Goal: Navigation & Orientation: Understand site structure

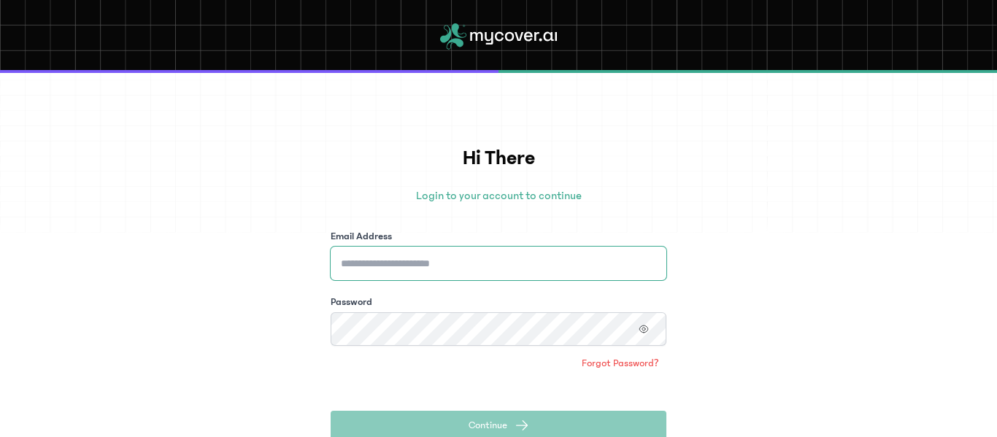
click at [511, 259] on input "Email Address" at bounding box center [499, 264] width 336 height 34
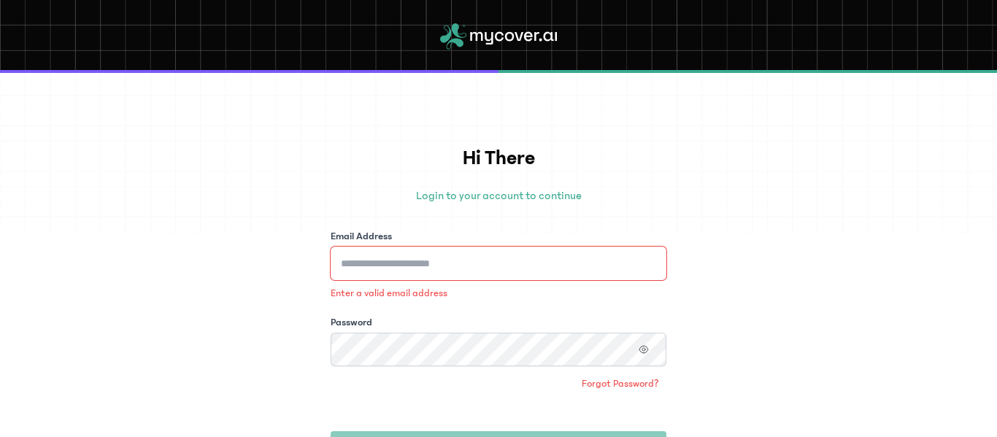
click at [453, 266] on input "Email Address" at bounding box center [499, 264] width 336 height 34
type input "**********"
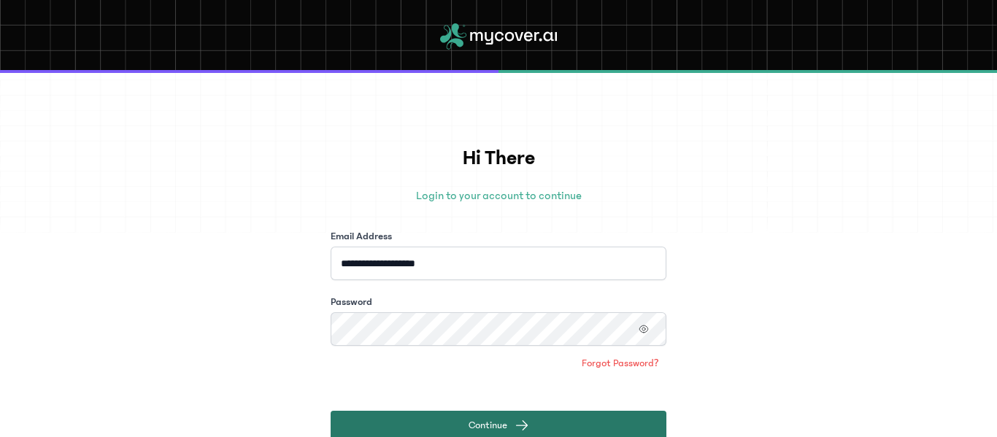
click at [469, 422] on span "Continue" at bounding box center [487, 425] width 39 height 15
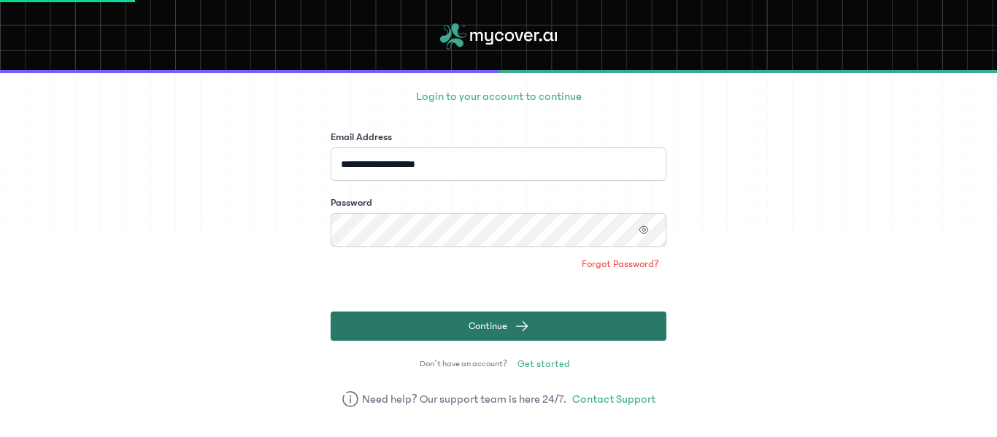
scroll to position [93, 0]
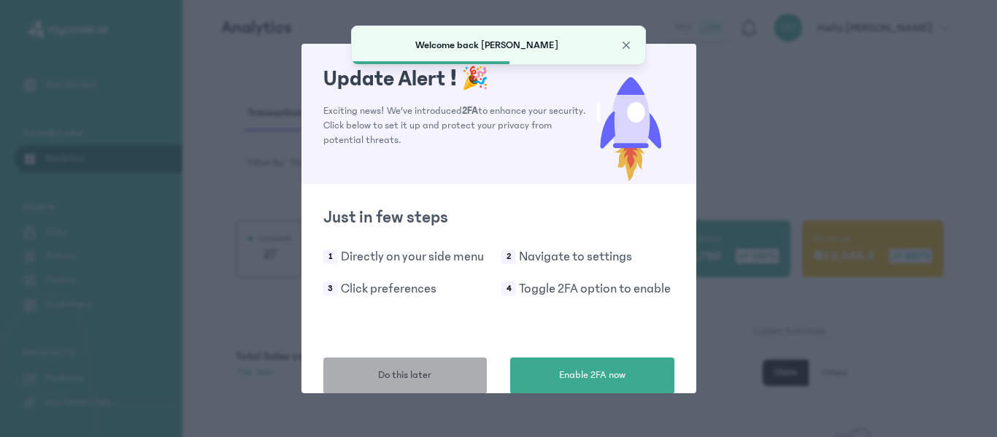
click at [401, 371] on span "Do this later" at bounding box center [404, 375] width 53 height 15
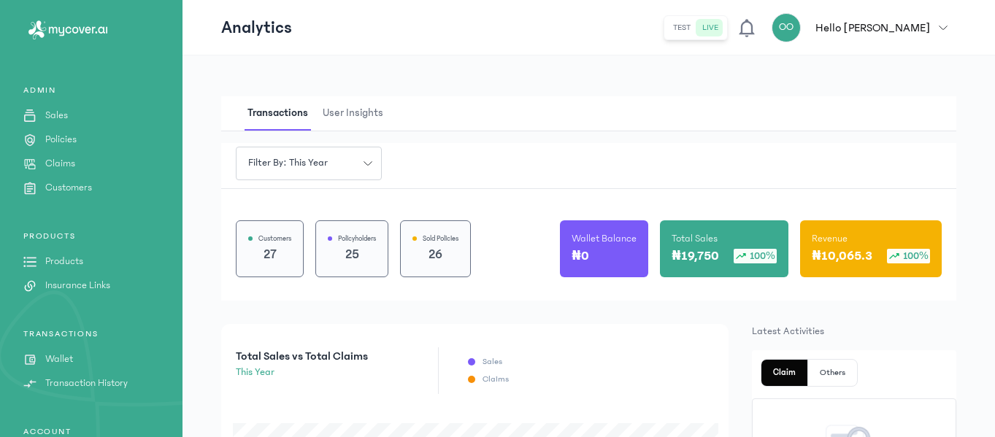
scroll to position [189, 0]
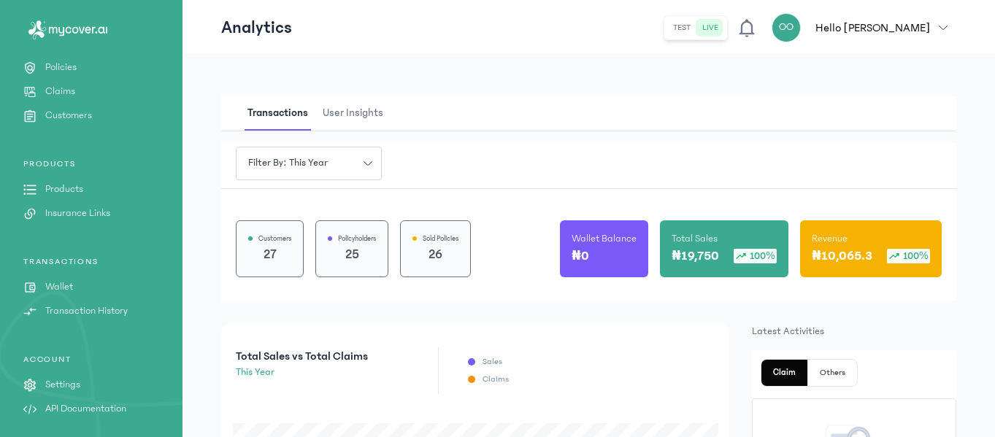
click at [77, 282] on link "Wallet" at bounding box center [91, 286] width 182 height 15
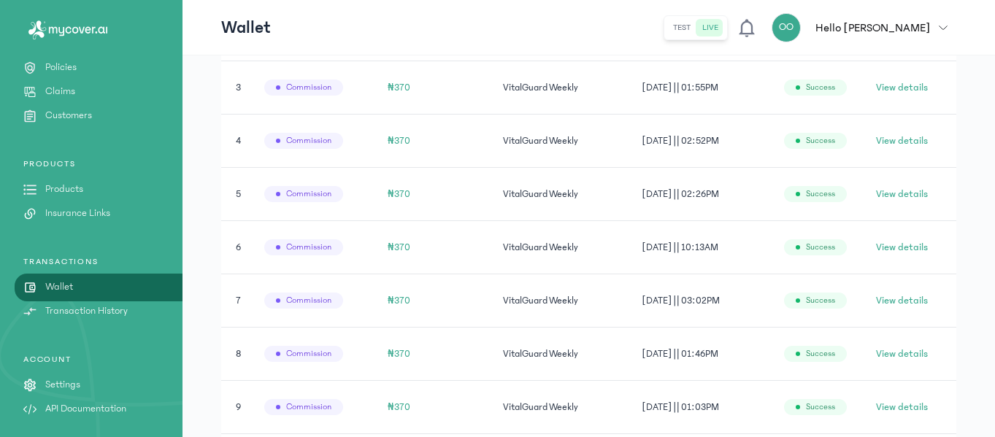
scroll to position [481, 0]
click at [77, 381] on p "Settings" at bounding box center [62, 384] width 35 height 15
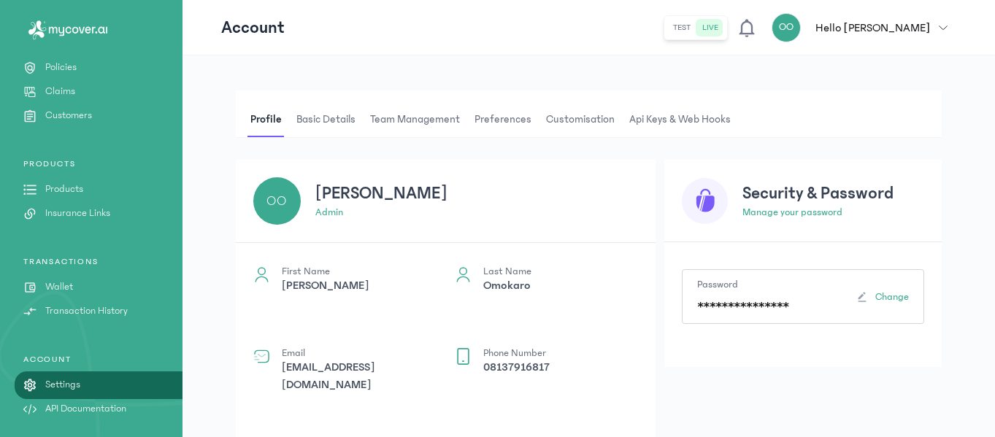
click at [336, 118] on span "Basic details" at bounding box center [325, 119] width 65 height 35
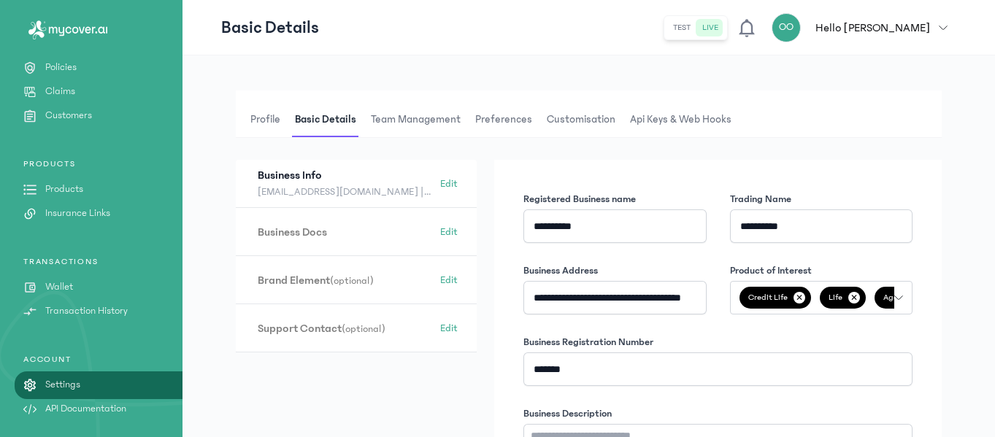
click at [674, 115] on span "Api Keys & Web hooks" at bounding box center [680, 119] width 107 height 35
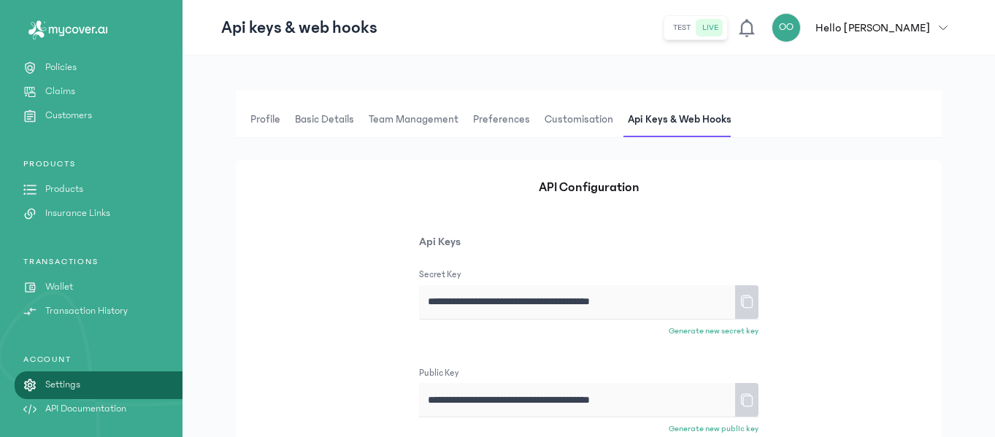
click at [590, 116] on span "Customisation" at bounding box center [578, 119] width 74 height 35
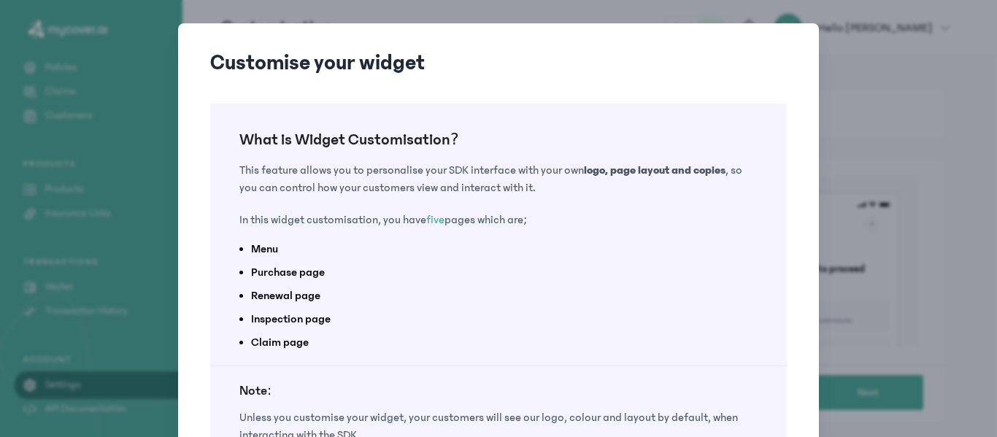
scroll to position [145, 0]
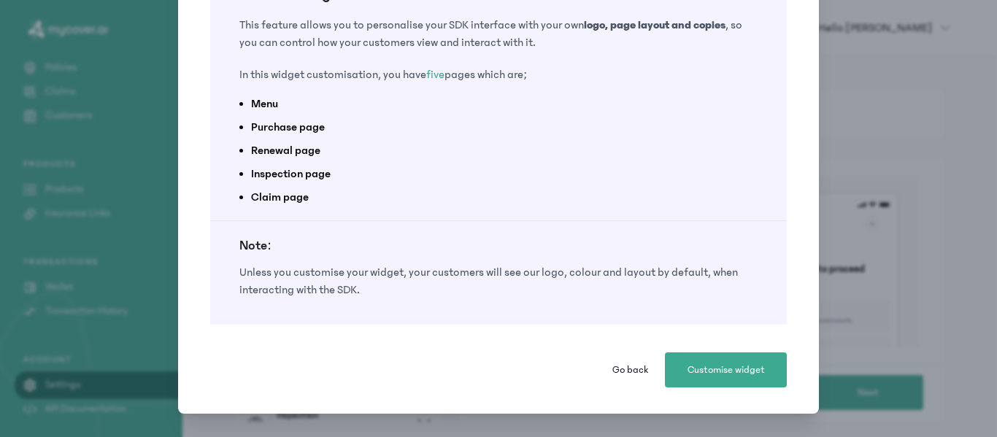
click at [626, 358] on button "Go back" at bounding box center [630, 369] width 58 height 35
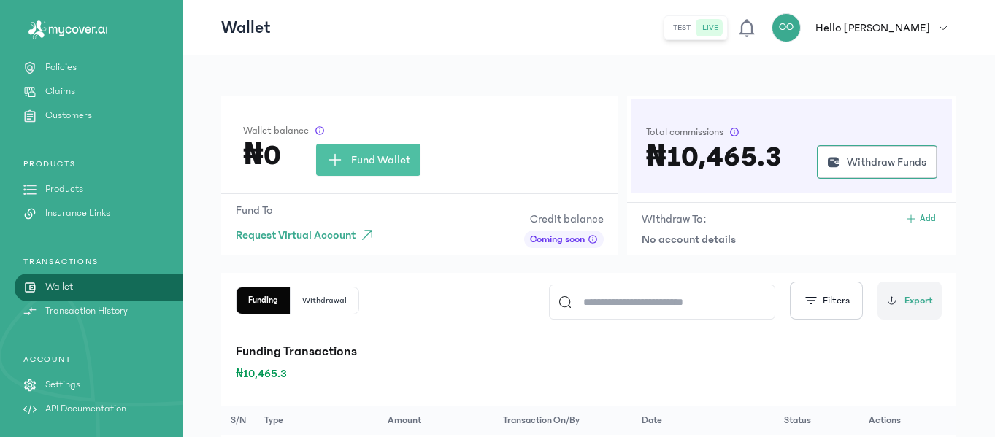
click at [85, 381] on link "Settings" at bounding box center [91, 384] width 182 height 15
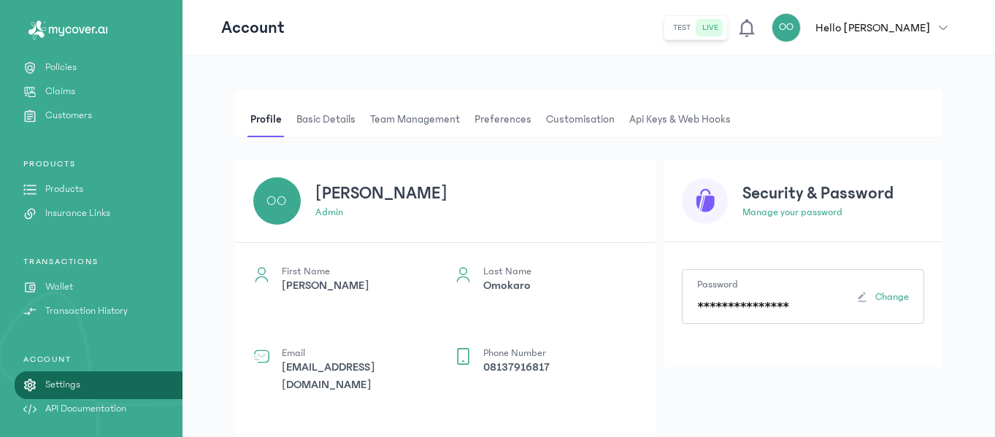
click at [328, 115] on span "Basic details" at bounding box center [325, 119] width 65 height 35
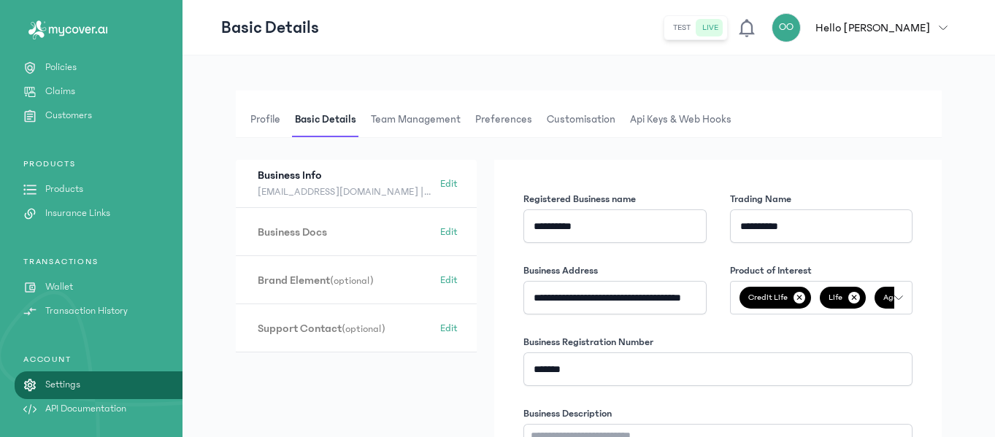
click at [429, 128] on span "Team Management" at bounding box center [416, 119] width 96 height 35
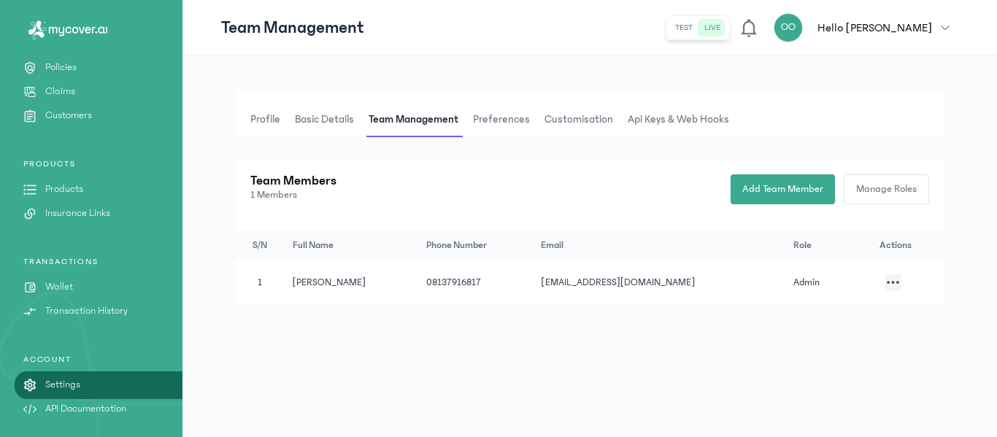
click at [514, 115] on span "Preferences" at bounding box center [501, 119] width 63 height 35
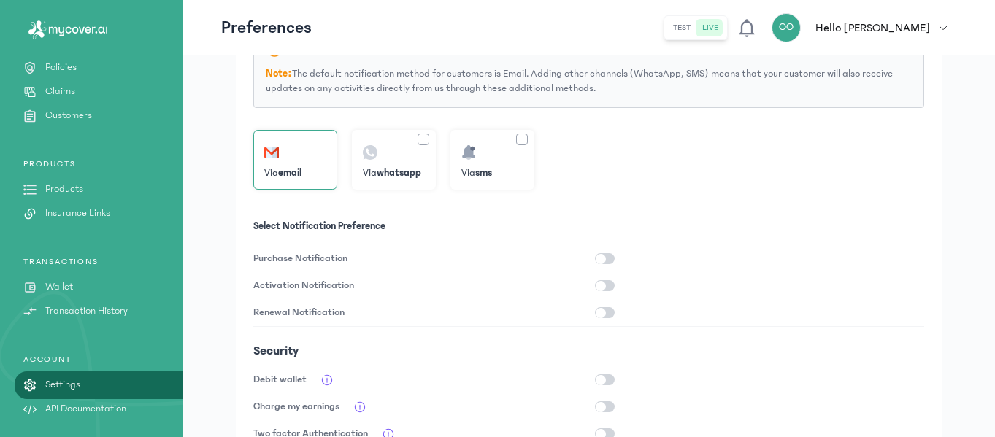
scroll to position [219, 0]
click at [106, 66] on link "Policies" at bounding box center [91, 67] width 182 height 15
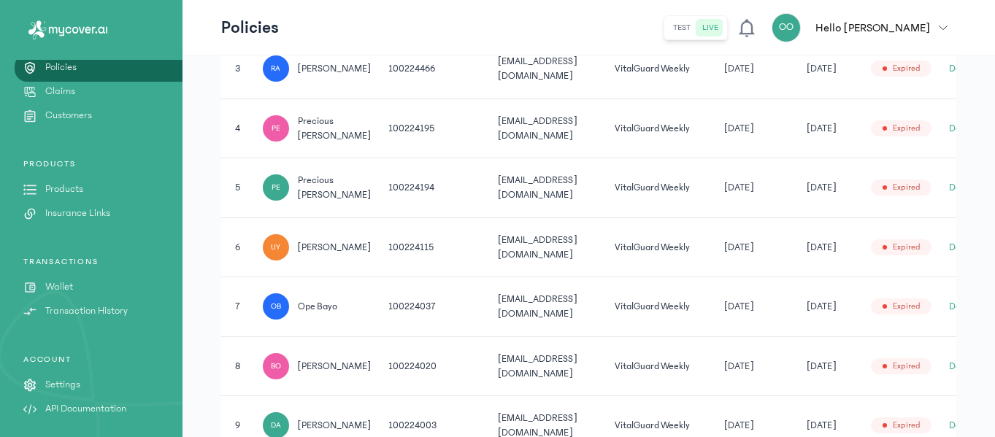
scroll to position [493, 0]
click at [96, 86] on link "Claims" at bounding box center [91, 91] width 182 height 15
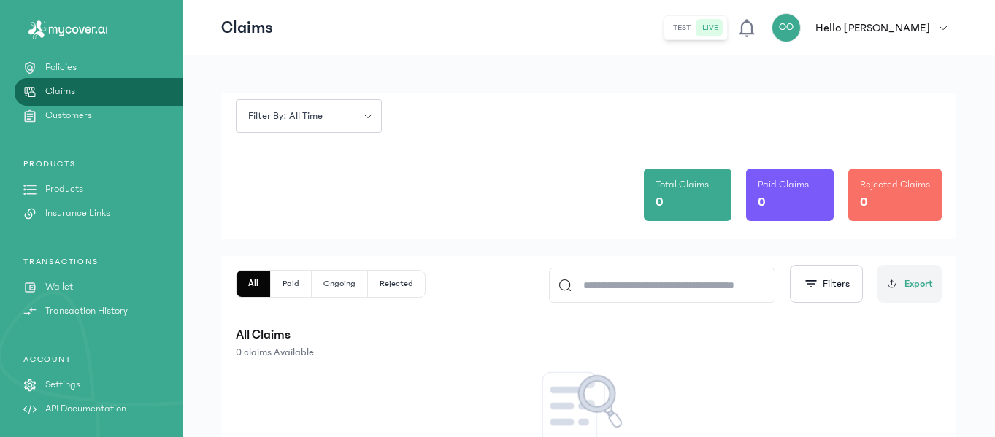
click at [99, 104] on div "ADMIN Sales Policies Claims Customers" at bounding box center [91, 67] width 182 height 111
click at [99, 126] on div "Get Started DASHBOARD Analytics ADMIN Sales Policies Claims Customers PRODUCTS …" at bounding box center [91, 162] width 182 height 549
click at [82, 188] on p "Products" at bounding box center [64, 189] width 38 height 15
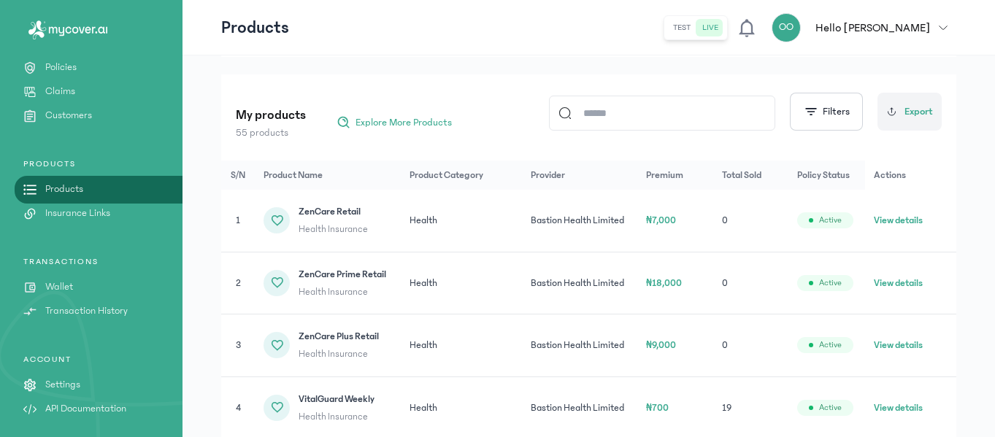
scroll to position [151, 0]
click at [98, 214] on p "Insurance Links" at bounding box center [77, 213] width 65 height 15
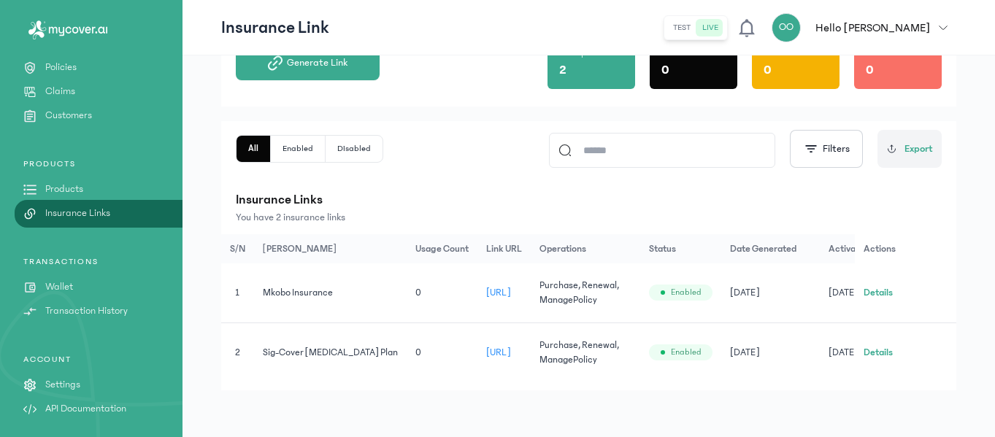
scroll to position [125, 0]
click at [87, 409] on p "API Documentation" at bounding box center [85, 408] width 81 height 15
click at [511, 347] on span "[URL]" at bounding box center [498, 352] width 25 height 10
click at [880, 345] on button "Details" at bounding box center [877, 352] width 29 height 15
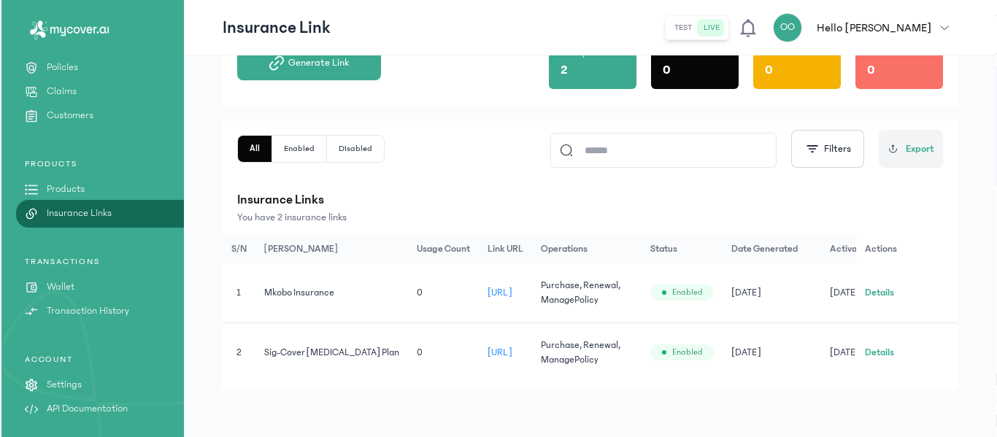
scroll to position [0, 0]
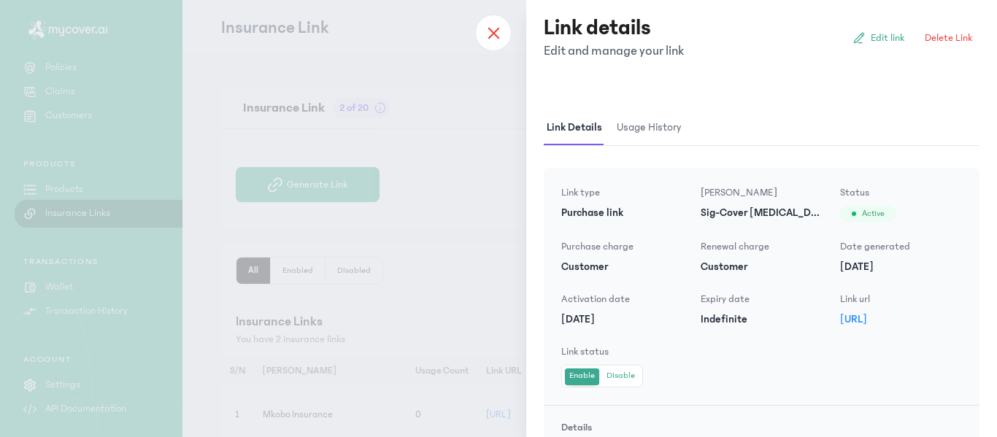
click at [499, 23] on div at bounding box center [493, 33] width 36 height 36
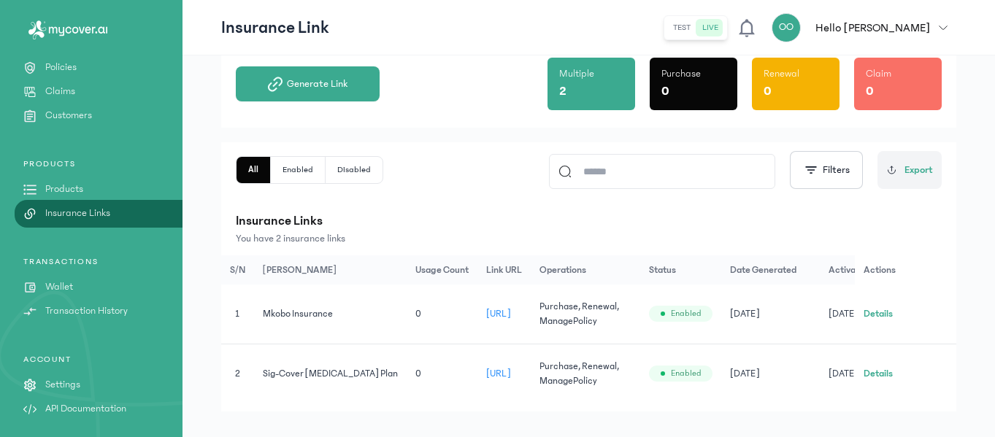
scroll to position [125, 0]
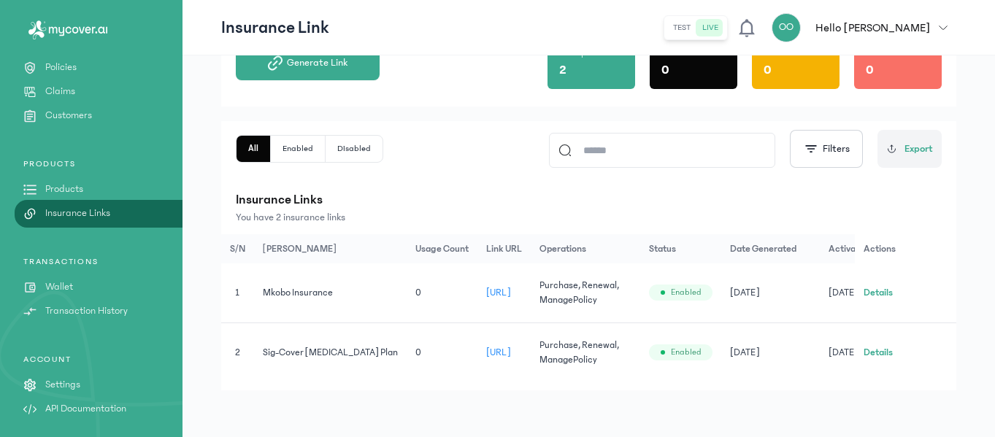
click at [121, 181] on div "PRODUCTS Products Insurance Links" at bounding box center [91, 189] width 182 height 63
click at [53, 185] on p "Products" at bounding box center [64, 189] width 38 height 15
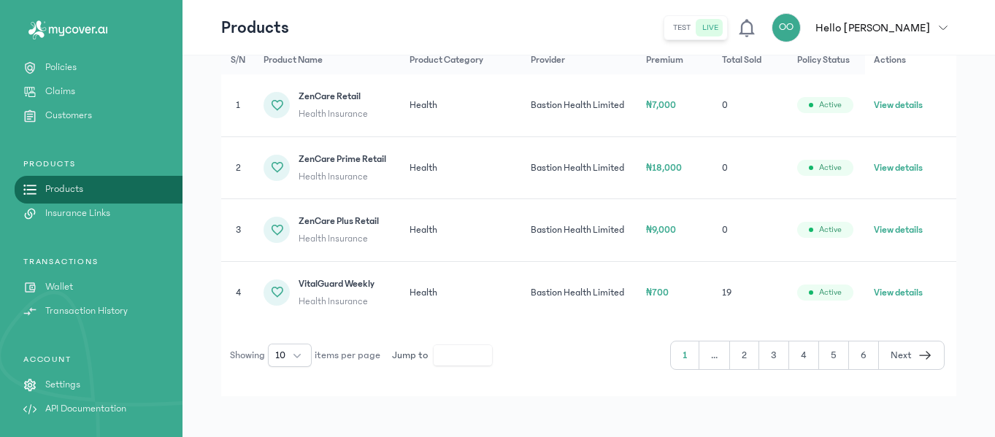
scroll to position [266, 0]
click at [743, 361] on button "2" at bounding box center [744, 355] width 29 height 28
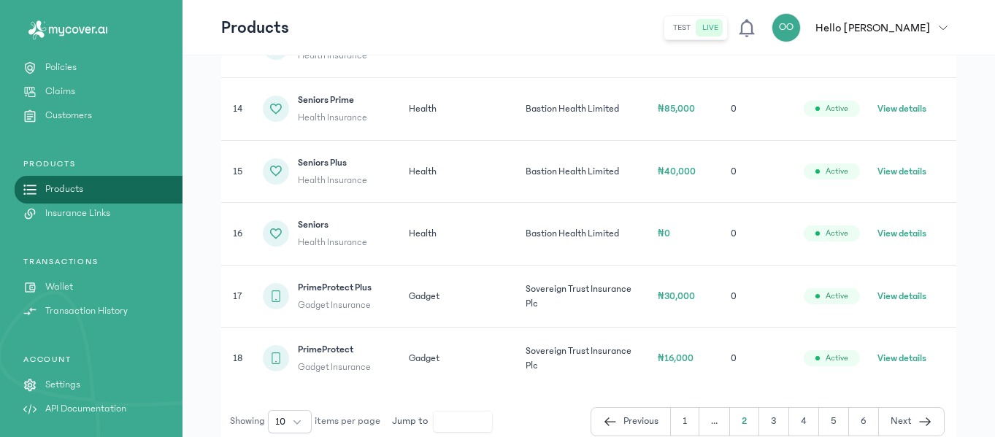
scroll to position [551, 0]
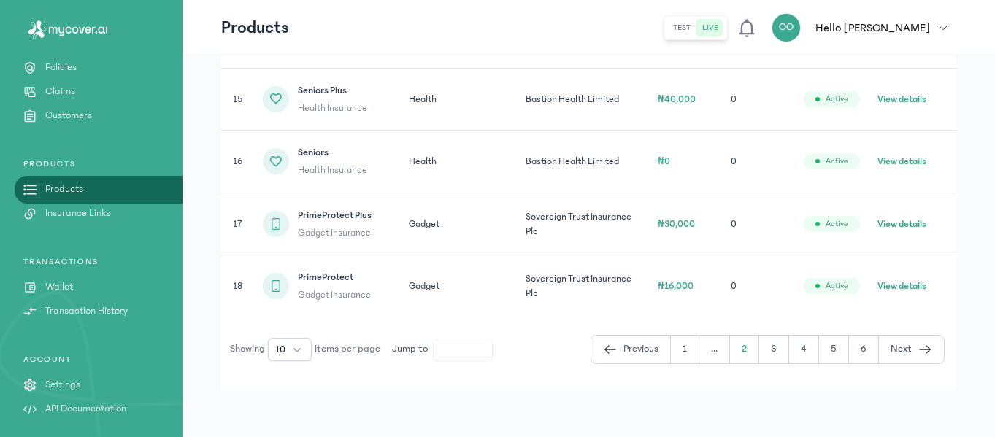
click at [782, 347] on button "3" at bounding box center [774, 350] width 30 height 28
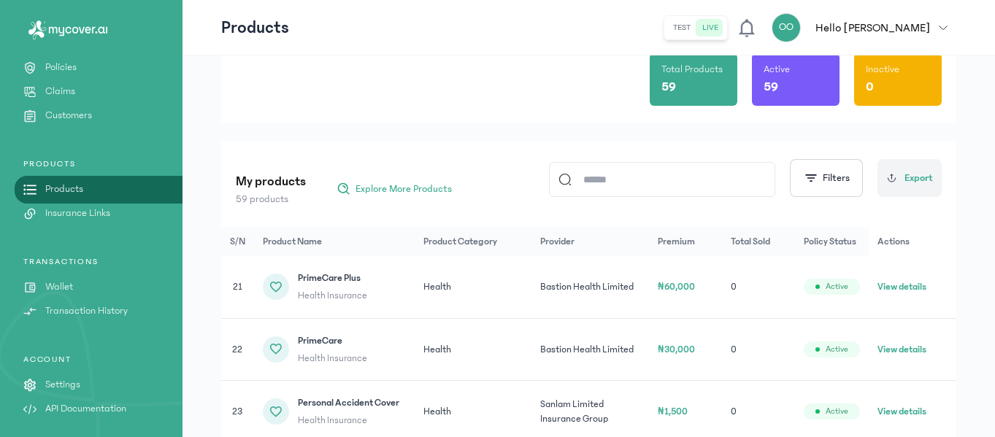
scroll to position [64, 0]
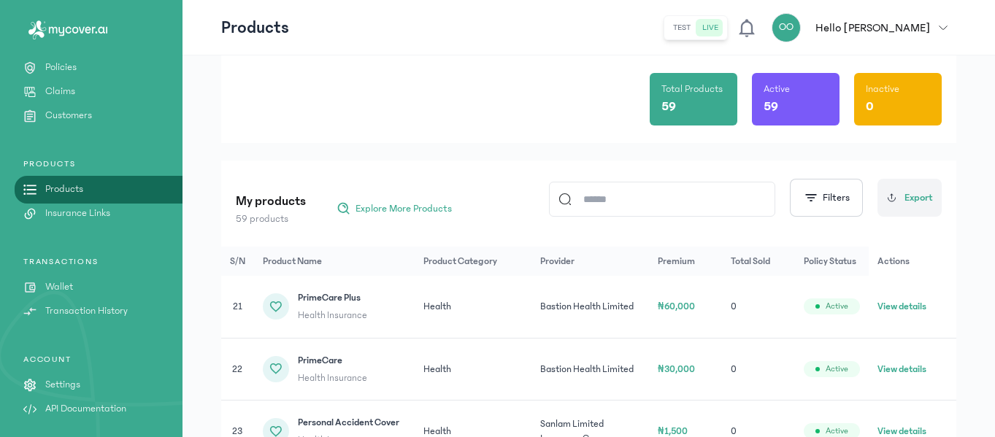
click at [136, 63] on link "Policies" at bounding box center [91, 67] width 182 height 15
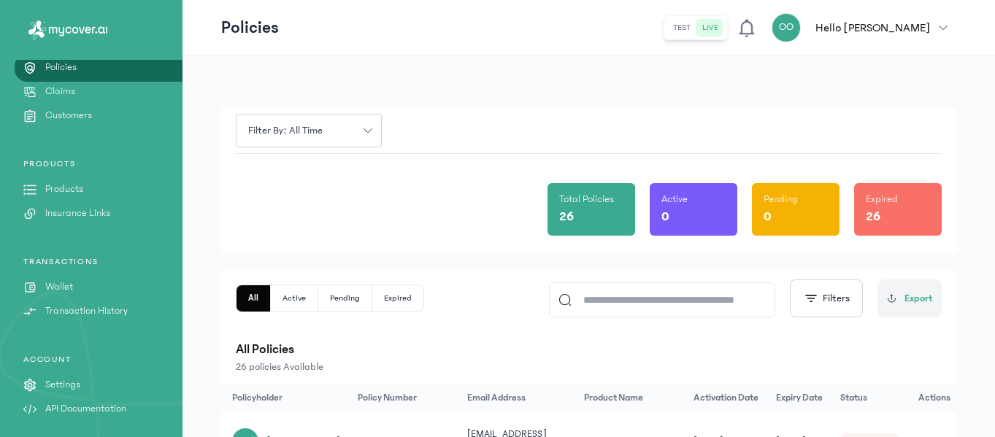
click at [298, 310] on button "Active" at bounding box center [294, 298] width 47 height 26
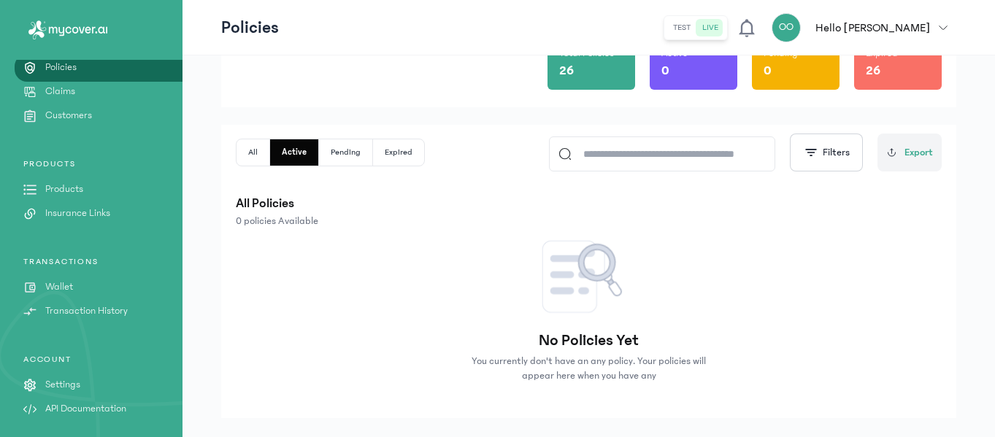
scroll to position [145, 0]
click at [259, 163] on button "All" at bounding box center [253, 153] width 34 height 26
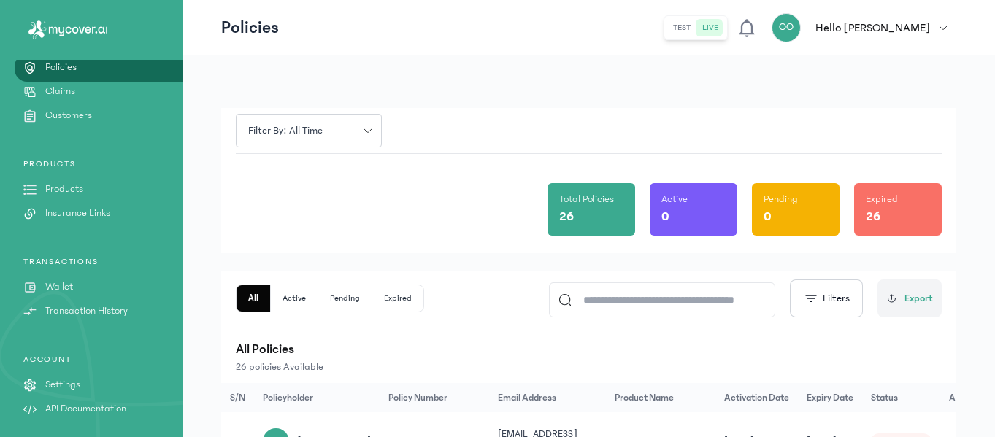
click at [129, 91] on link "Claims" at bounding box center [91, 91] width 182 height 15
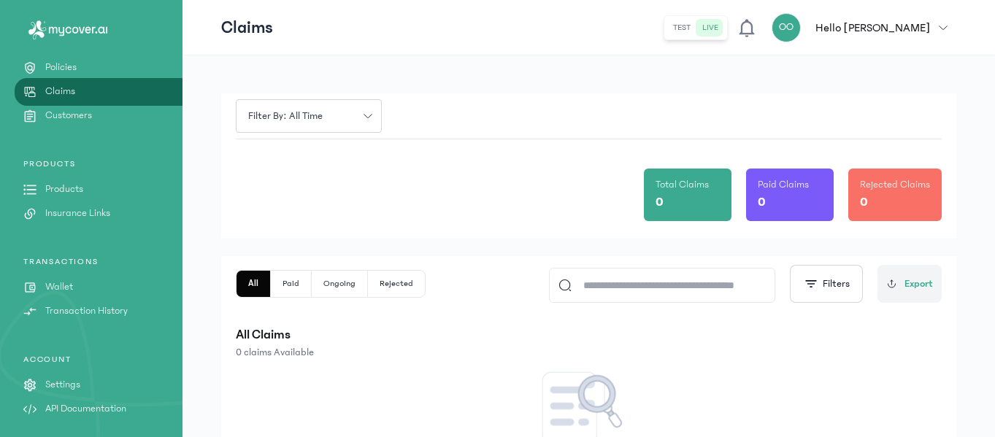
click at [131, 117] on link "Customers" at bounding box center [91, 115] width 182 height 15
